Goal: Ask a question

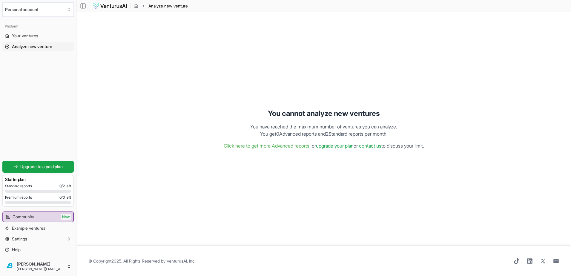
click at [332, 145] on link "upgrade your plan" at bounding box center [335, 146] width 38 height 6
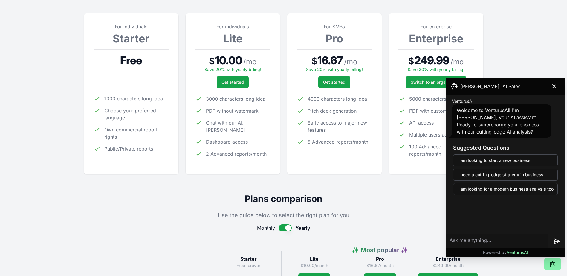
scroll to position [90, 0]
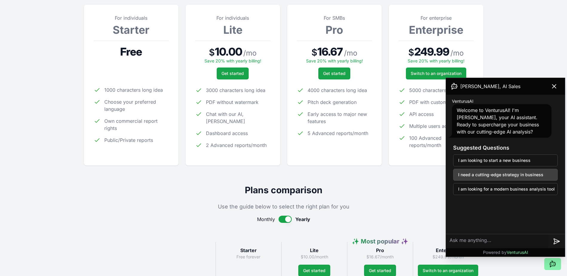
click at [476, 169] on button "I need a cutting-edge strategy in business" at bounding box center [505, 175] width 105 height 12
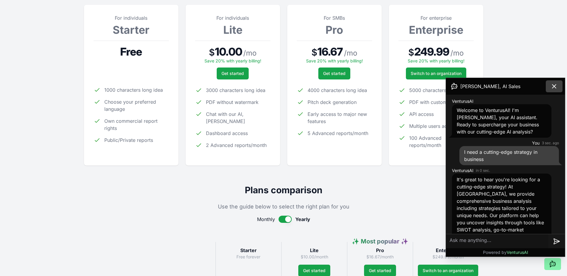
click at [554, 86] on icon at bounding box center [553, 86] width 7 height 7
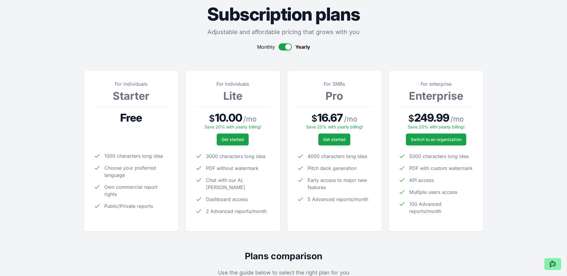
scroll to position [0, 0]
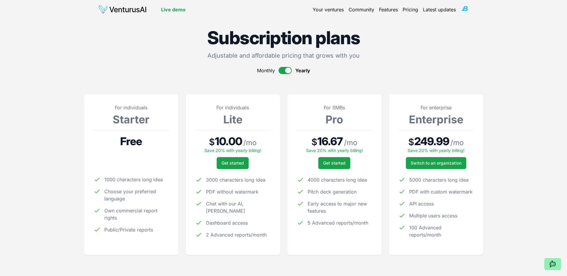
click at [556, 264] on button at bounding box center [552, 264] width 17 height 12
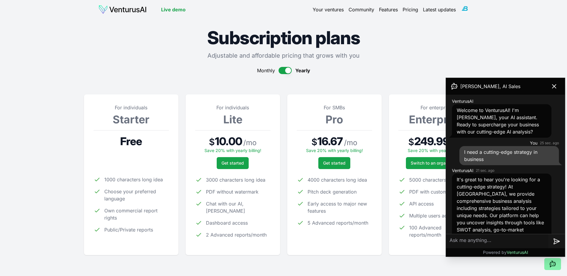
click at [501, 245] on textarea at bounding box center [497, 241] width 102 height 14
type textarea "rather that just focusing on new business ideas, can I use it to help my small …"
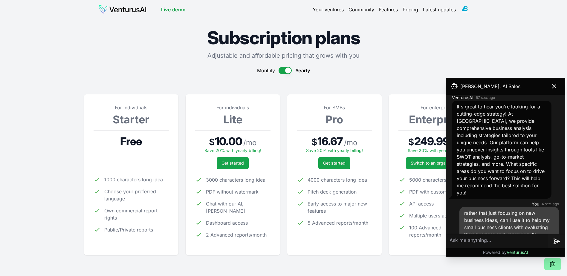
scroll to position [75, 0]
click at [461, 245] on textarea at bounding box center [497, 241] width 102 height 14
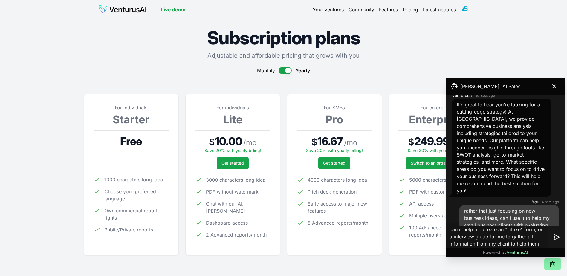
type textarea "can it help me create an "intake" form, or a interview guide for me to gather a…"
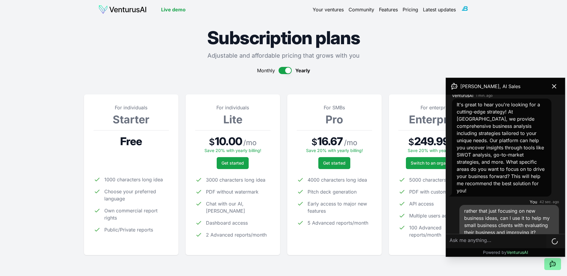
scroll to position [126, 0]
